Goal: Task Accomplishment & Management: Manage account settings

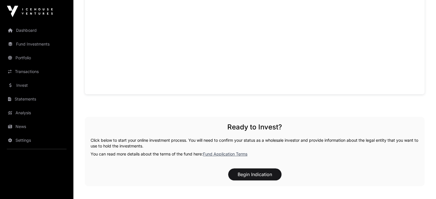
scroll to position [544, 0]
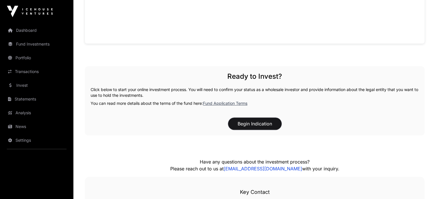
click at [250, 130] on button "Begin Indication" at bounding box center [254, 124] width 53 height 12
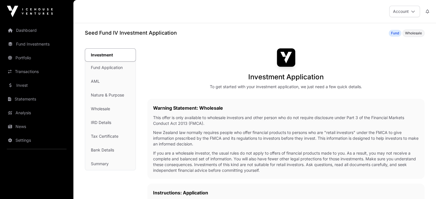
click at [414, 11] on icon at bounding box center [413, 11] width 4 height 4
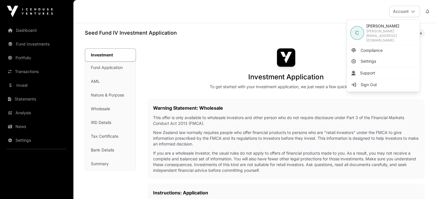
click at [199, 34] on div "Seed Fund IV Investment Application Fund Wholesale" at bounding box center [254, 33] width 339 height 8
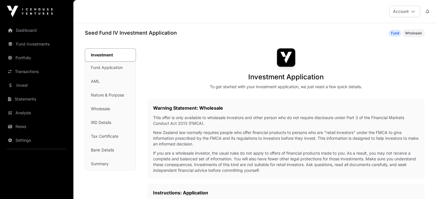
click at [18, 138] on link "Settings" at bounding box center [37, 140] width 64 height 13
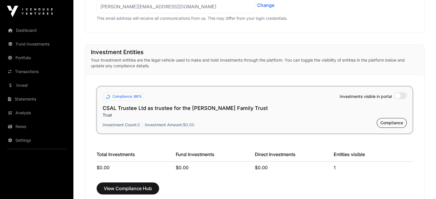
scroll to position [401, 0]
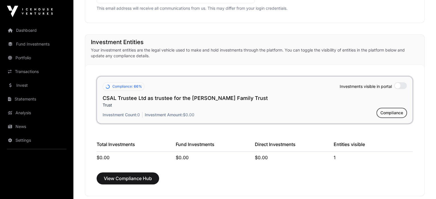
click at [391, 112] on span "Compliance" at bounding box center [391, 113] width 23 height 6
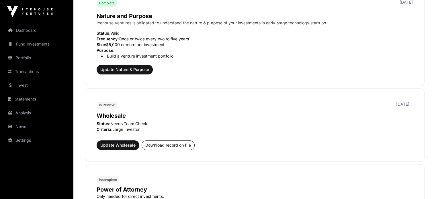
scroll to position [258, 0]
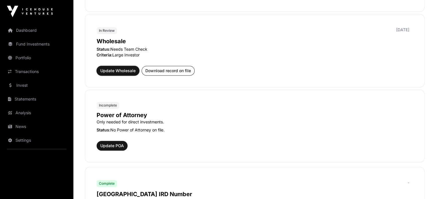
click at [118, 70] on span "Update Wholesale" at bounding box center [117, 71] width 35 height 6
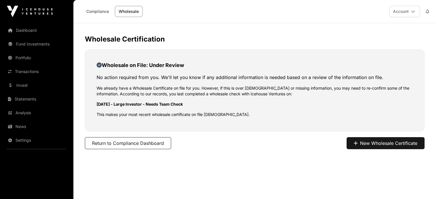
scroll to position [23, 0]
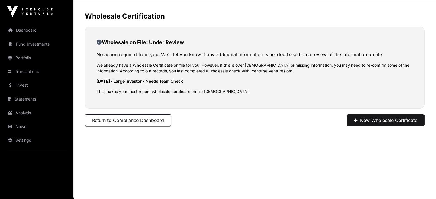
click at [112, 120] on button "Return to Compliance Dashboard" at bounding box center [128, 120] width 86 height 12
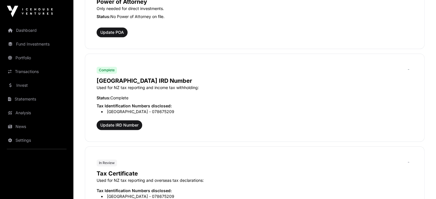
scroll to position [372, 0]
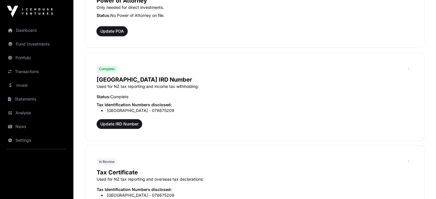
click at [113, 30] on span "Update POA" at bounding box center [111, 31] width 23 height 6
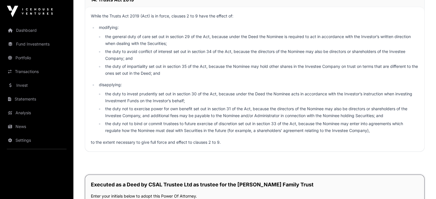
scroll to position [3208, 0]
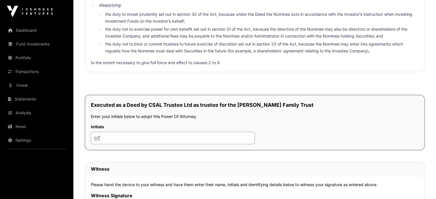
click at [105, 144] on input "text" at bounding box center [173, 138] width 164 height 12
type input "***"
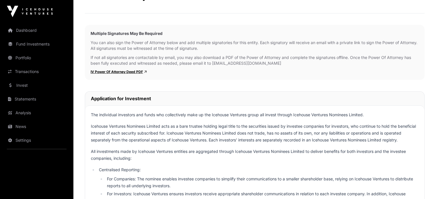
scroll to position [0, 0]
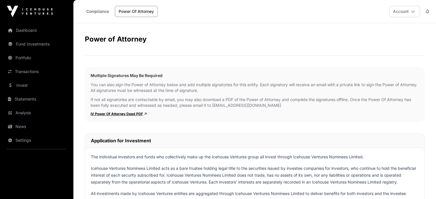
click at [29, 31] on link "Dashboard" at bounding box center [37, 30] width 64 height 13
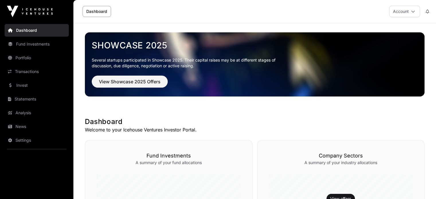
drag, startPoint x: 418, startPoint y: 0, endPoint x: 243, endPoint y: 7, distance: 174.9
click at [243, 7] on div "Dashboard Account" at bounding box center [255, 11] width 356 height 23
